Goal: Communication & Community: Answer question/provide support

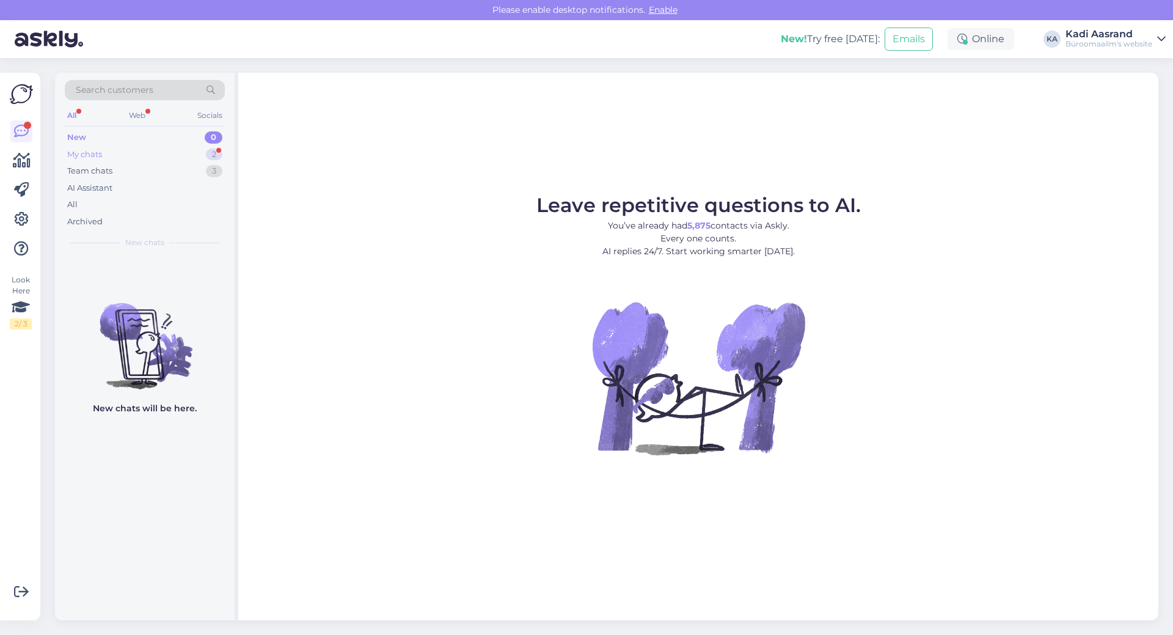
click at [97, 150] on div "My chats" at bounding box center [84, 154] width 35 height 12
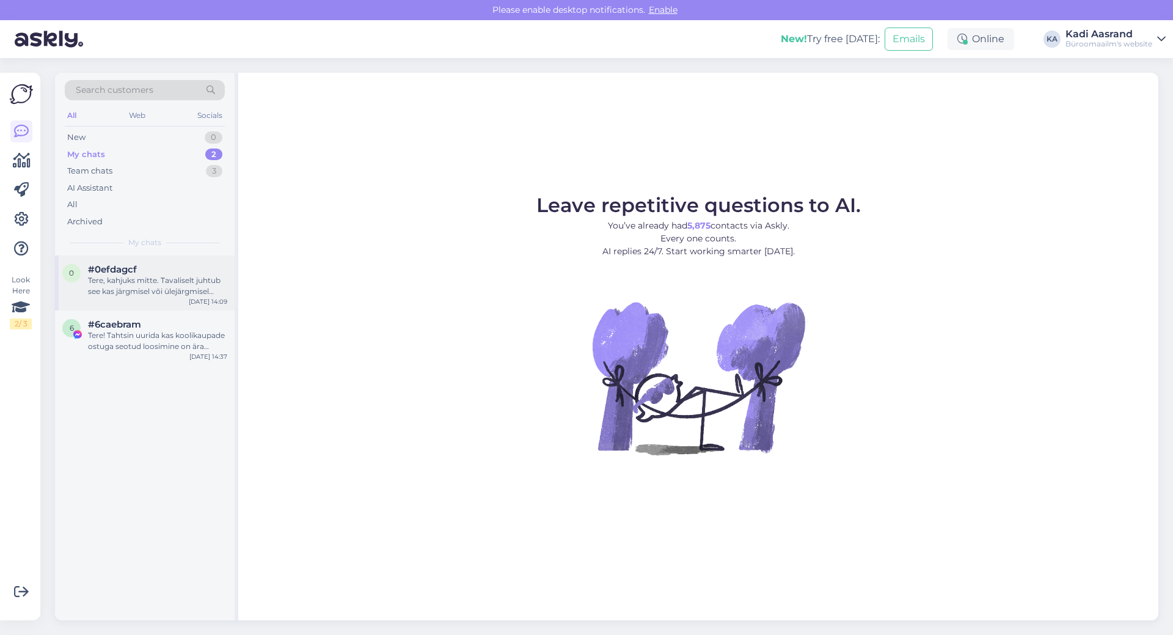
click at [130, 282] on div "Tere, kahjuks mitte. Tavaliselt juhtub see kas järgmisel või ülejärgmisel päeva…" at bounding box center [157, 286] width 139 height 22
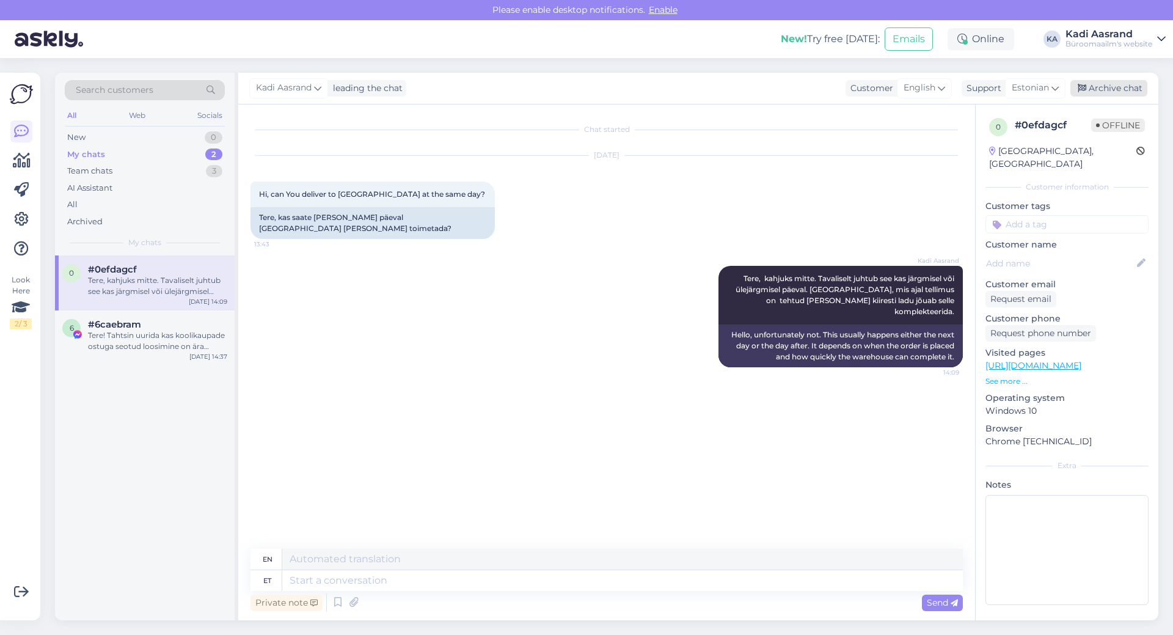
click at [1109, 81] on div "Archive chat" at bounding box center [1109, 88] width 77 height 16
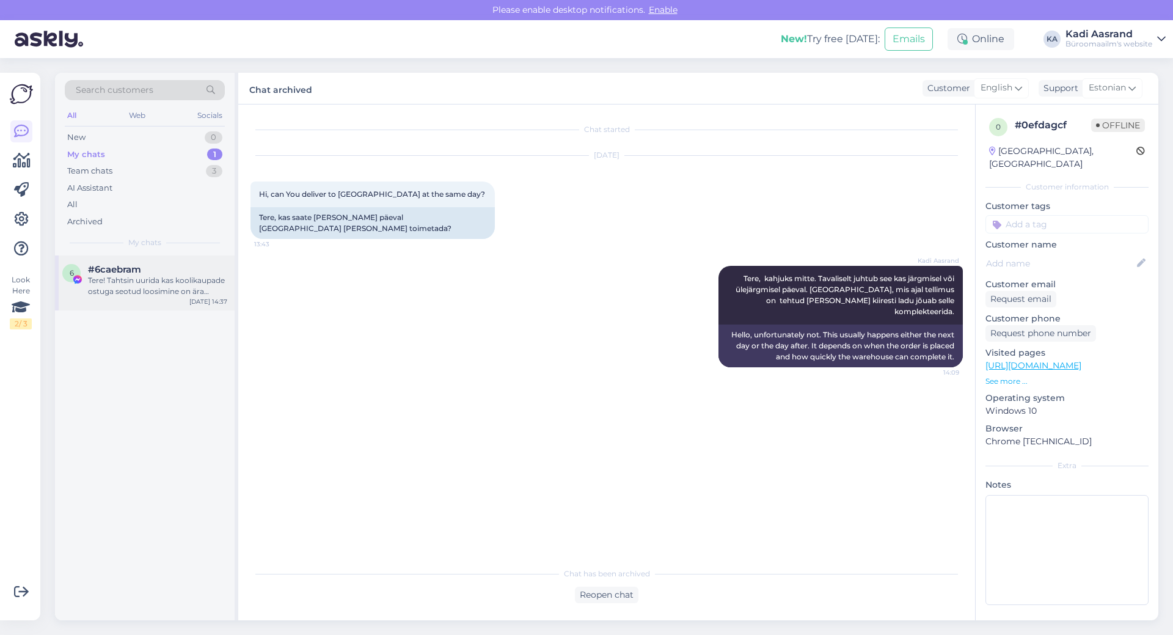
click at [151, 293] on div "Tere! Tahtsin uurida kas koolikaupade ostuga seotud loosimine on ära olnud?" at bounding box center [157, 286] width 139 height 22
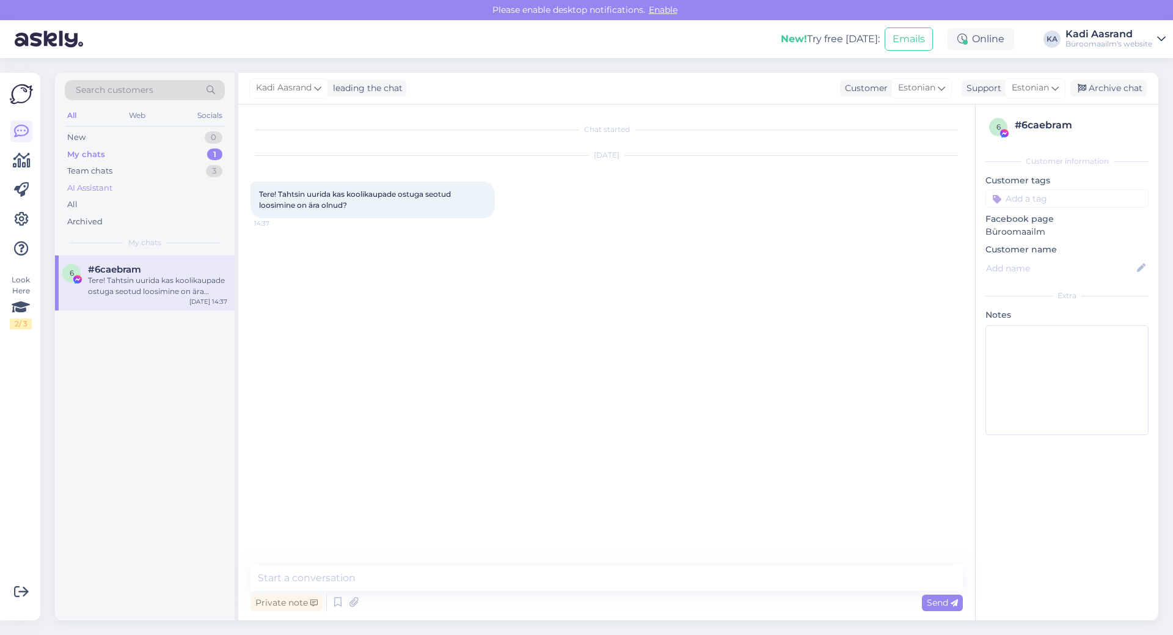
click at [114, 185] on div "AI Assistant" at bounding box center [145, 188] width 160 height 17
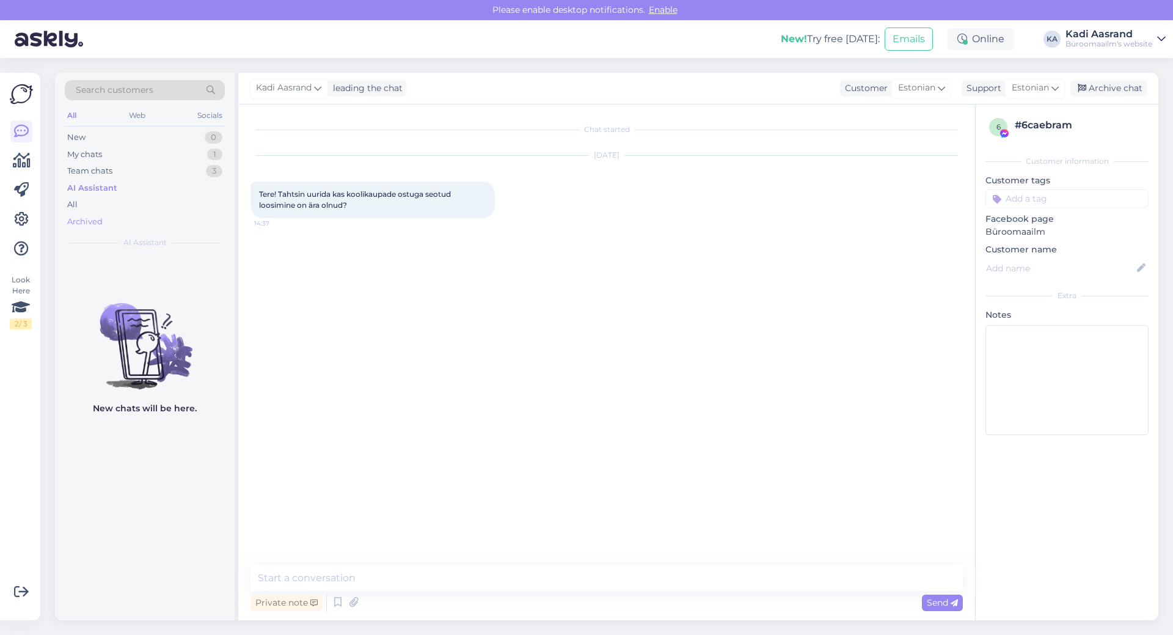
click at [81, 220] on div "Archived" at bounding box center [84, 222] width 35 height 12
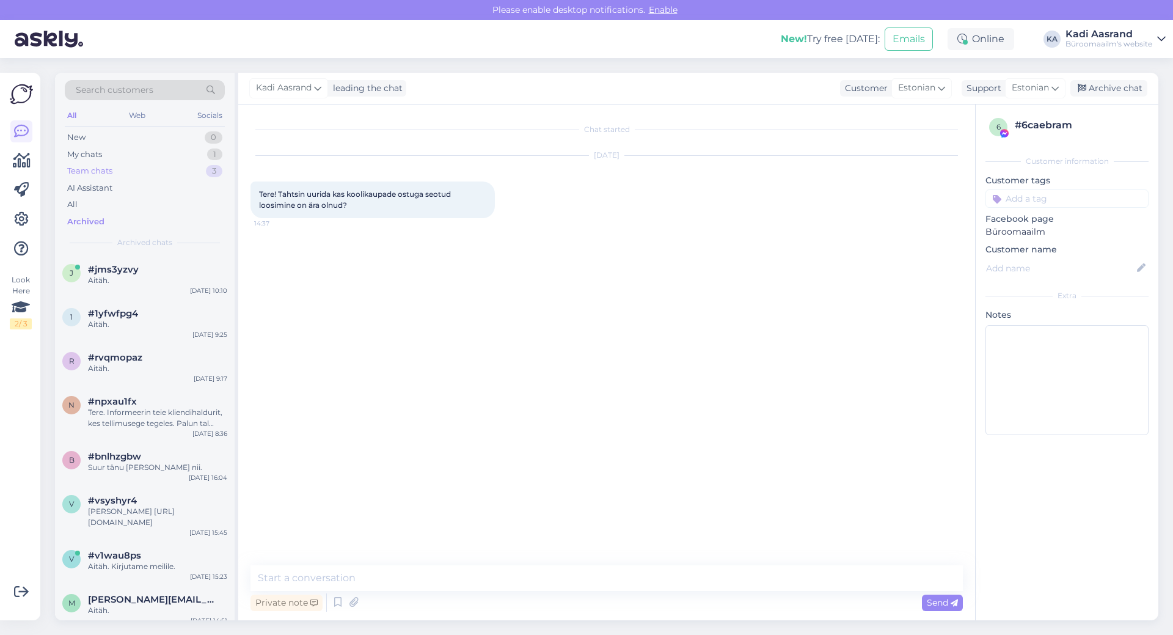
click at [152, 175] on div "Team chats 3" at bounding box center [145, 171] width 160 height 17
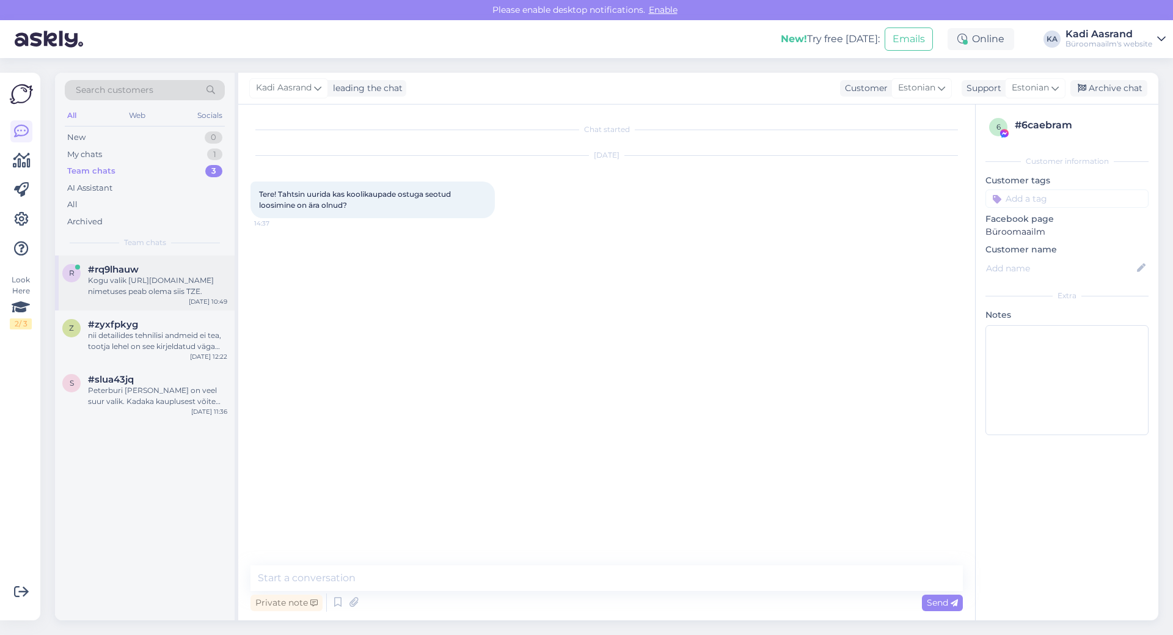
click at [170, 296] on div "Kogu valik [URL][DOMAIN_NAME] nimetuses peab olema siis TZE." at bounding box center [157, 286] width 139 height 22
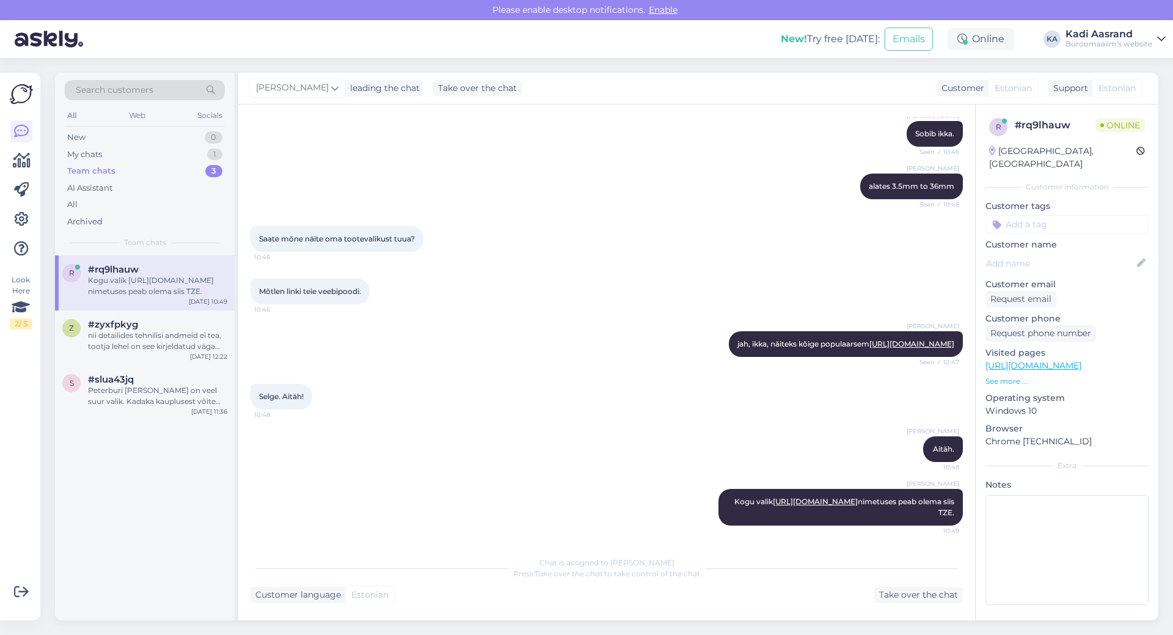
scroll to position [337, 0]
click at [200, 284] on div "Kogu valik [URL][DOMAIN_NAME] nimetuses peab olema siis TZE." at bounding box center [157, 286] width 139 height 22
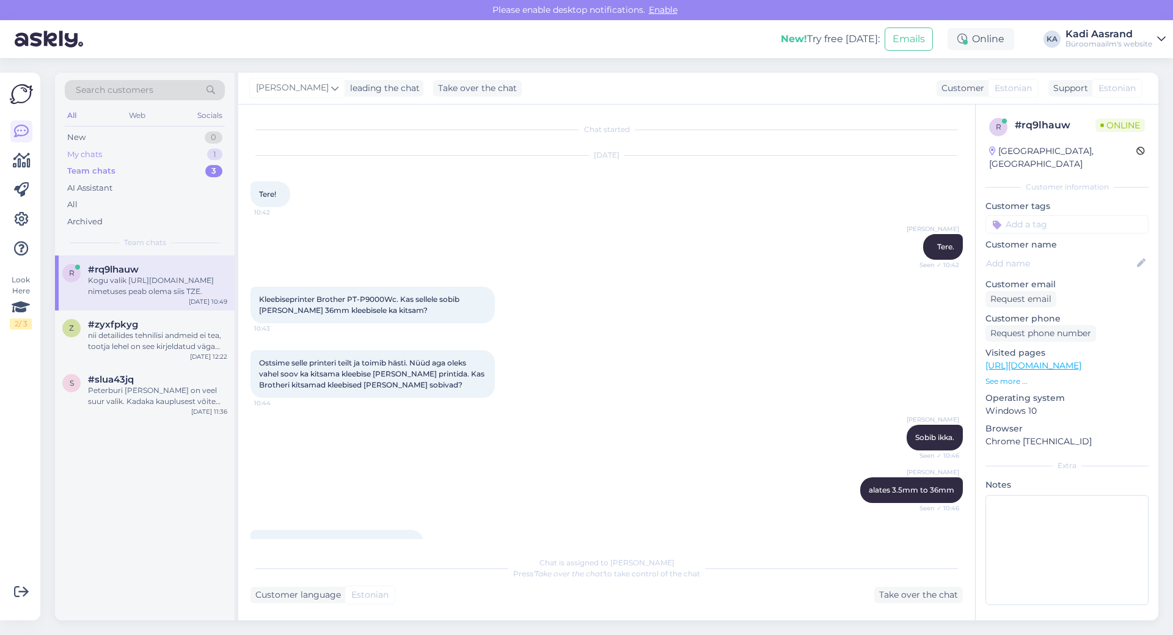
click at [133, 146] on div "My chats 1" at bounding box center [145, 154] width 160 height 17
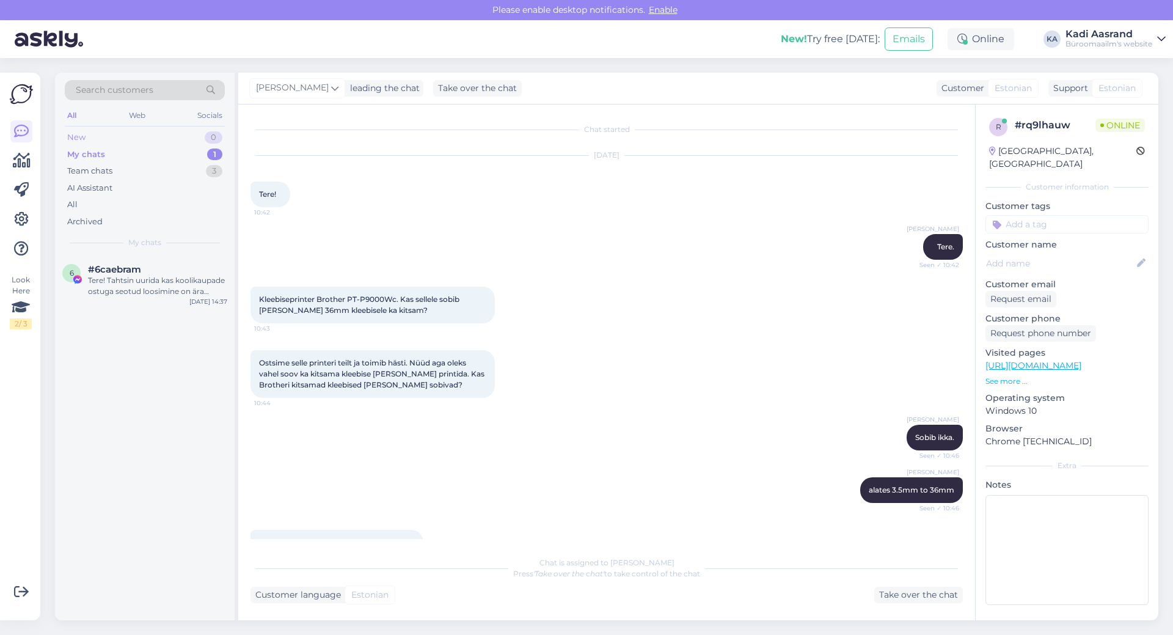
click at [128, 131] on div "New 0" at bounding box center [145, 137] width 160 height 17
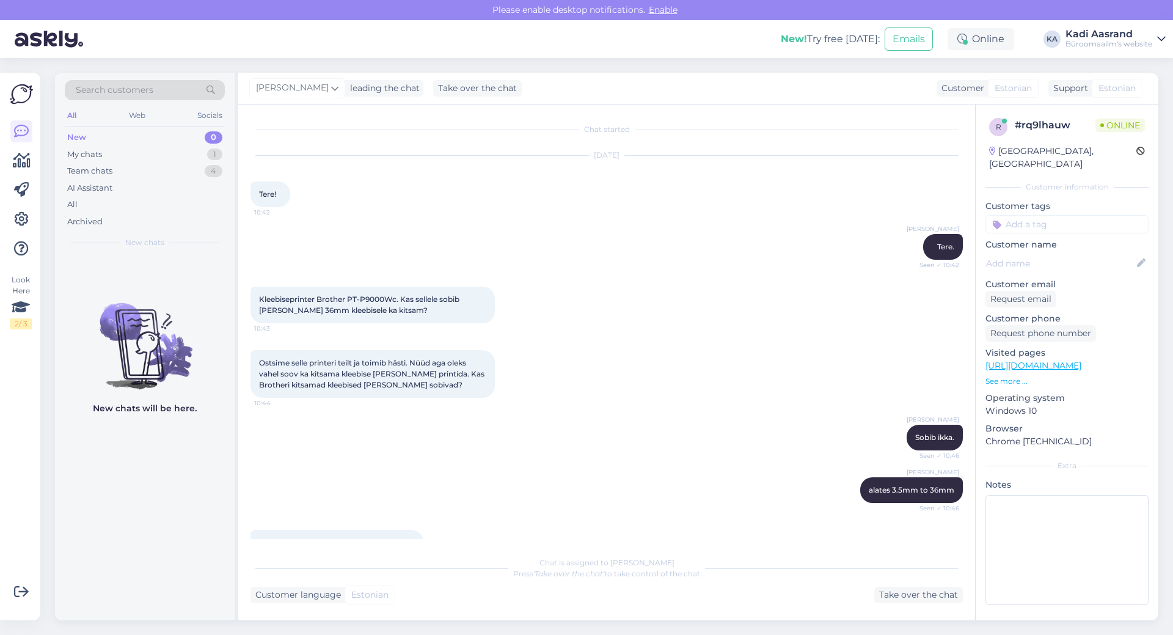
scroll to position [466, 0]
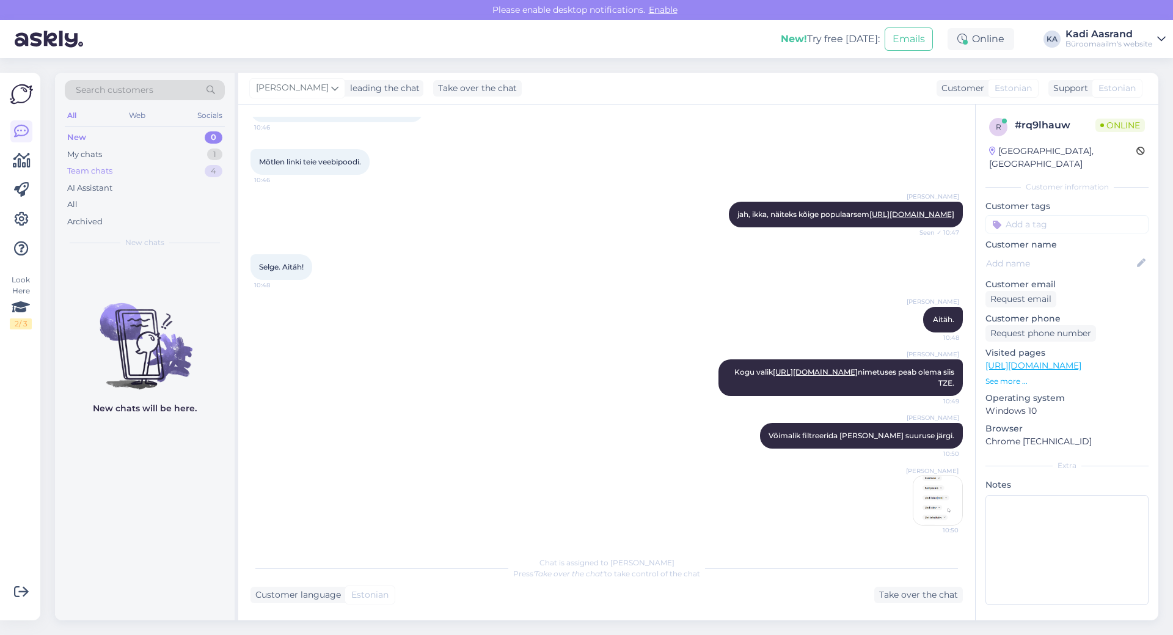
click at [141, 171] on div "Team chats 4" at bounding box center [145, 171] width 160 height 17
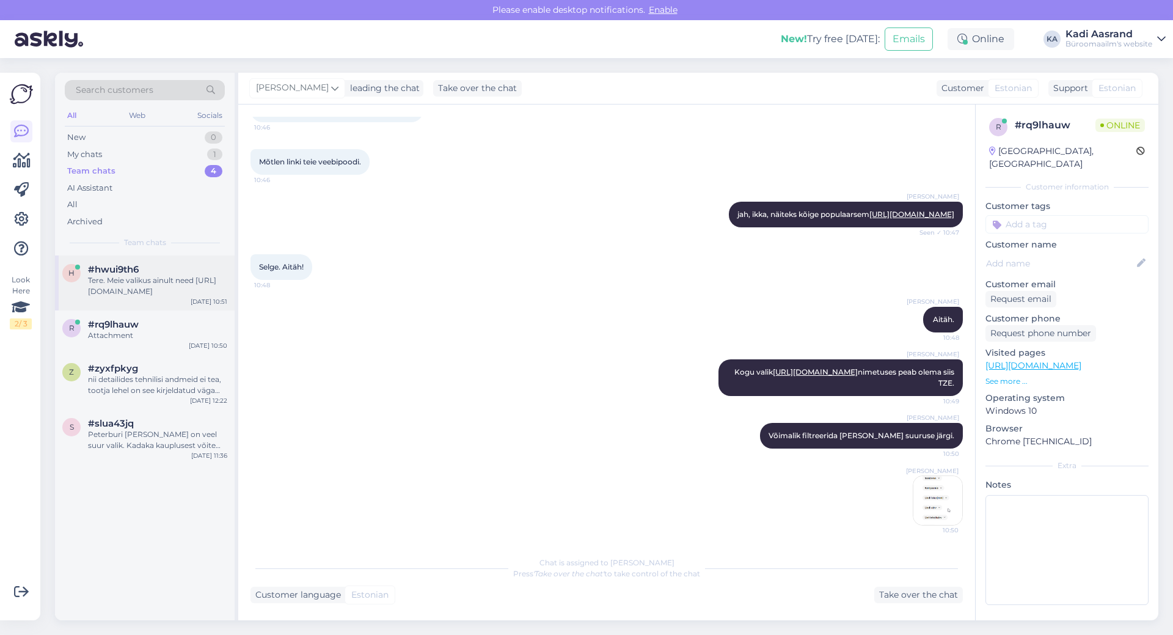
click at [128, 290] on div "Tere. Meie valikus ainult need [URL][DOMAIN_NAME]" at bounding box center [157, 286] width 139 height 22
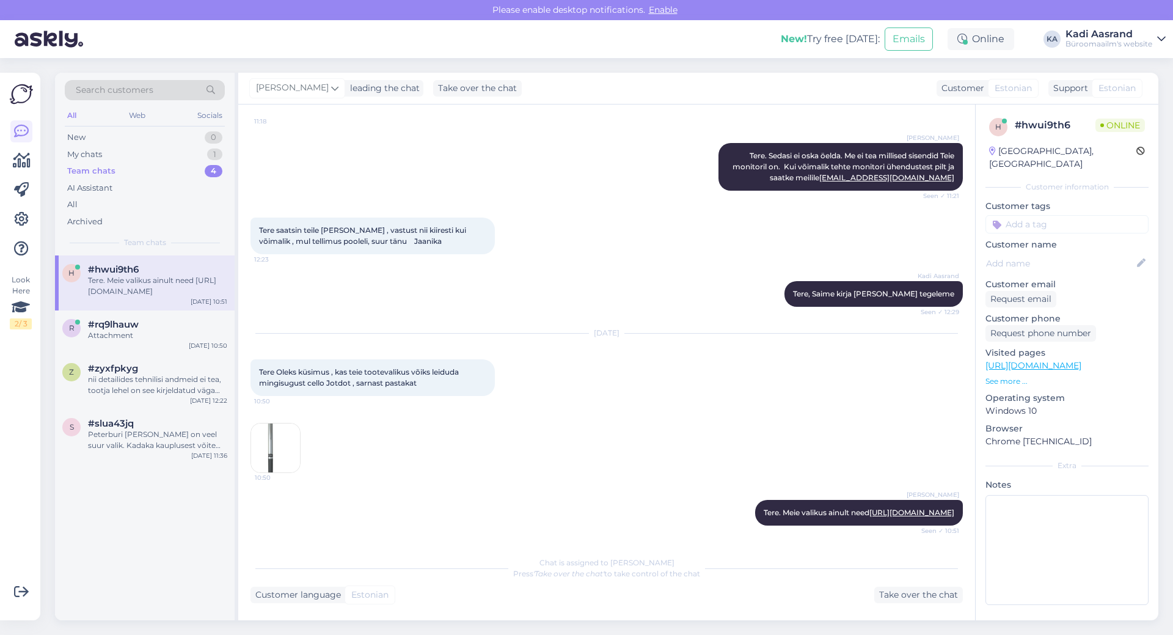
scroll to position [146, 0]
click at [486, 450] on div "[DATE] Tere Oleks küsimus , kas teie tootevalikus võiks leiduda mingisugust cel…" at bounding box center [607, 403] width 712 height 166
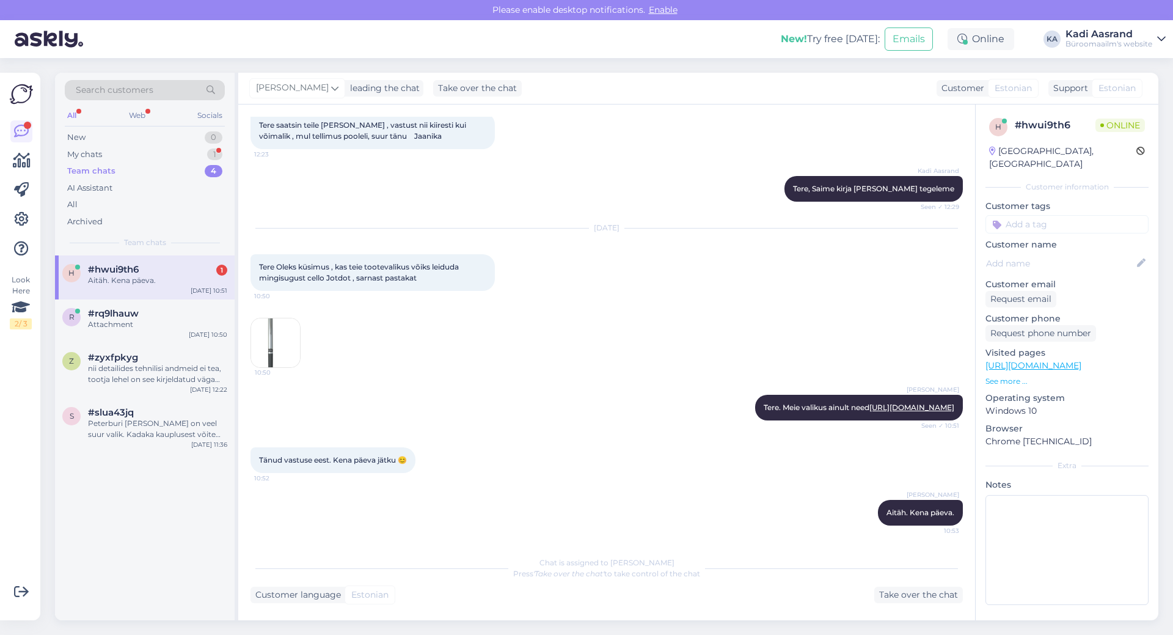
scroll to position [240, 0]
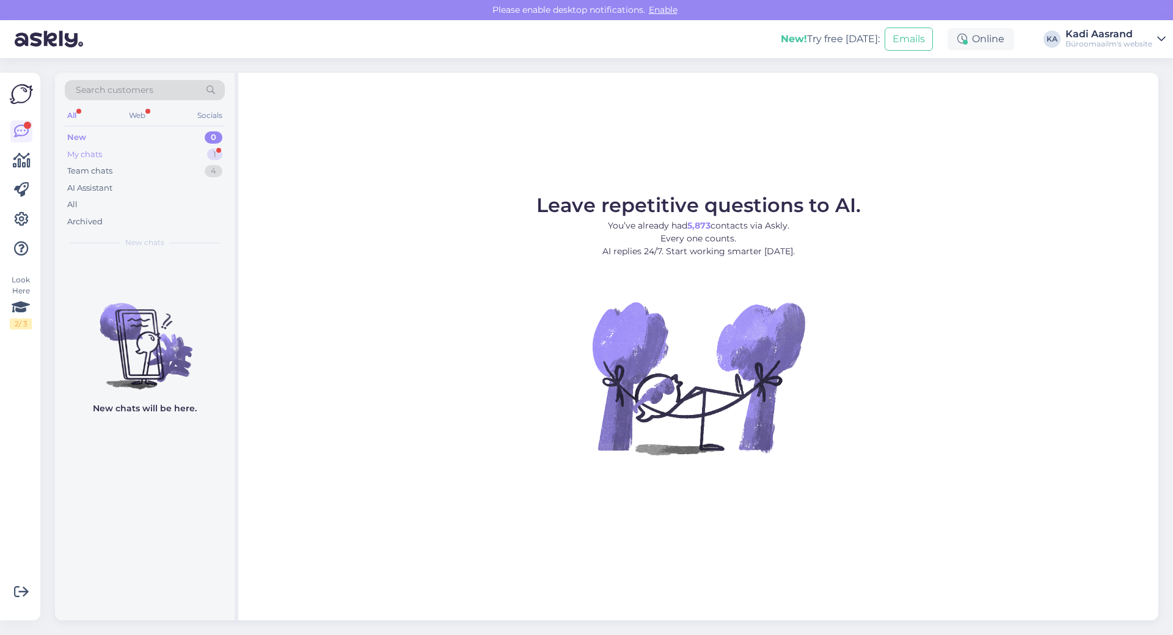
click at [186, 155] on div "My chats 1" at bounding box center [145, 154] width 160 height 17
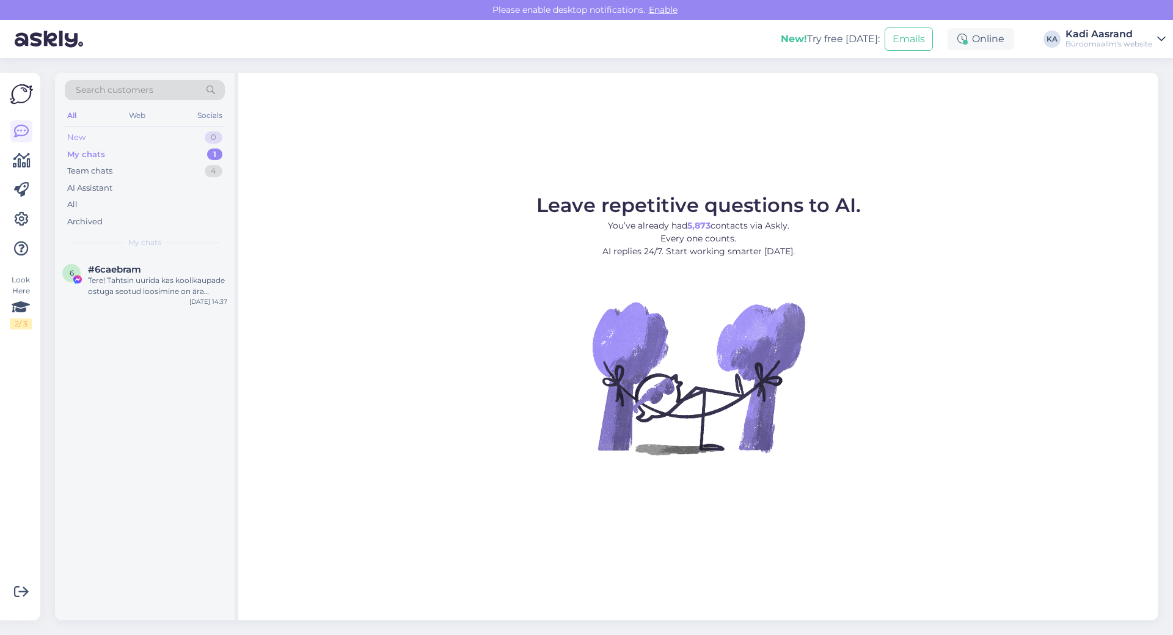
click at [139, 138] on div "New 0" at bounding box center [145, 137] width 160 height 17
